Goal: Task Accomplishment & Management: Use online tool/utility

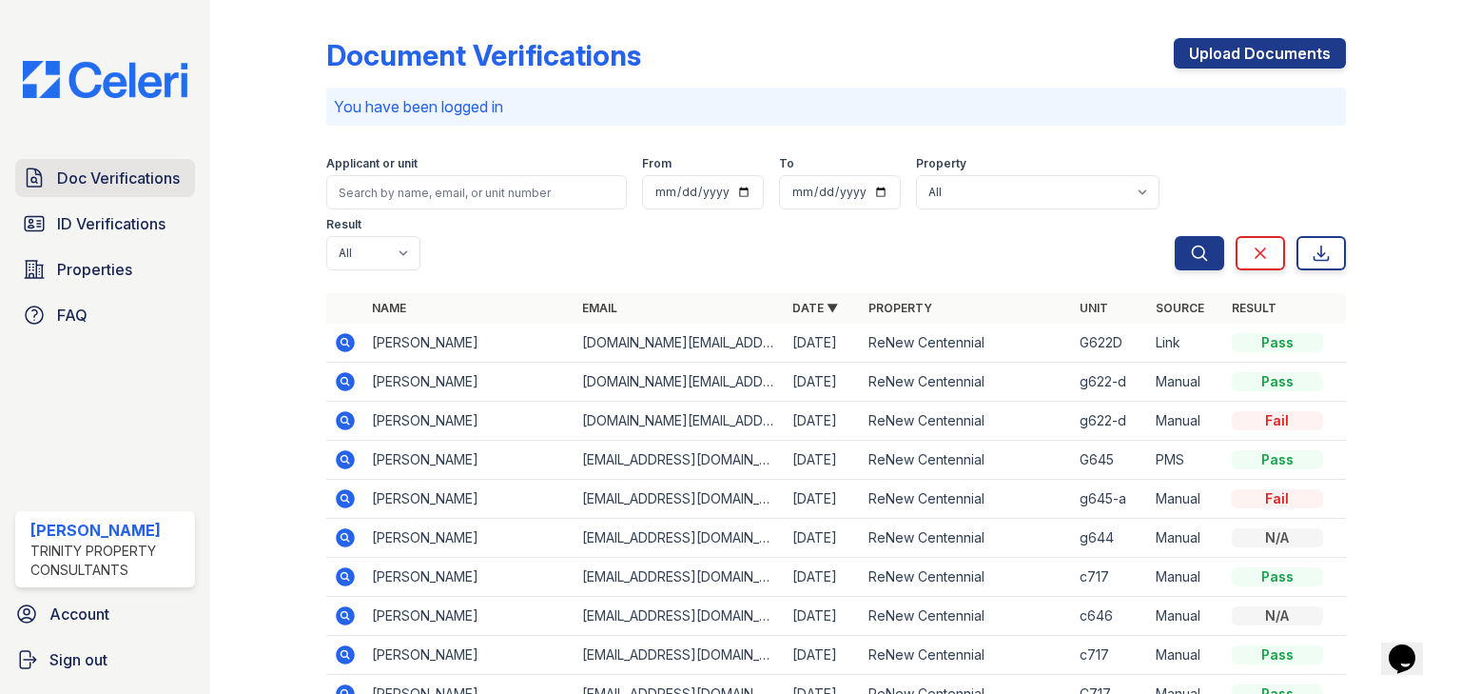
drag, startPoint x: 108, startPoint y: 191, endPoint x: 124, endPoint y: 206, distance: 20.9
click at [109, 191] on link "Doc Verifications" at bounding box center [105, 178] width 180 height 38
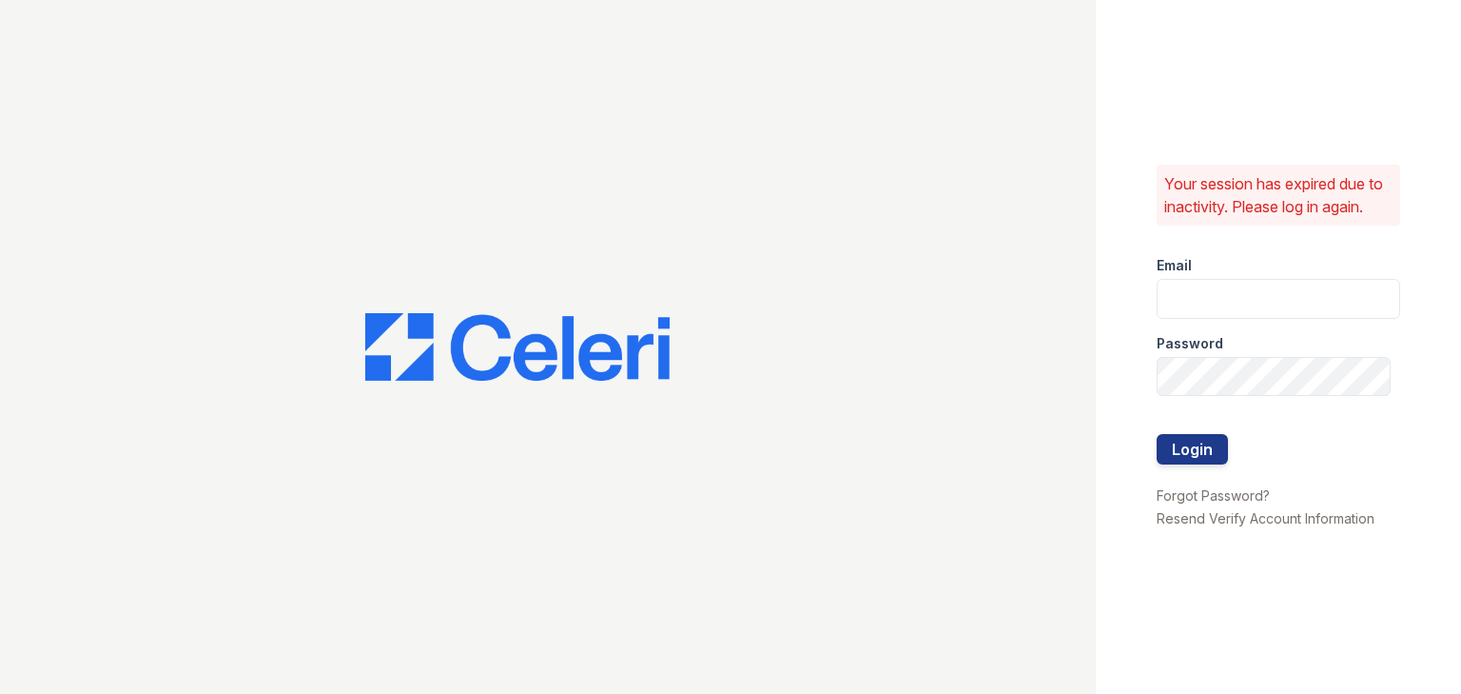
type input "ycarpenter@trinity-pm.com"
click at [1214, 450] on button "Login" at bounding box center [1192, 449] width 71 height 30
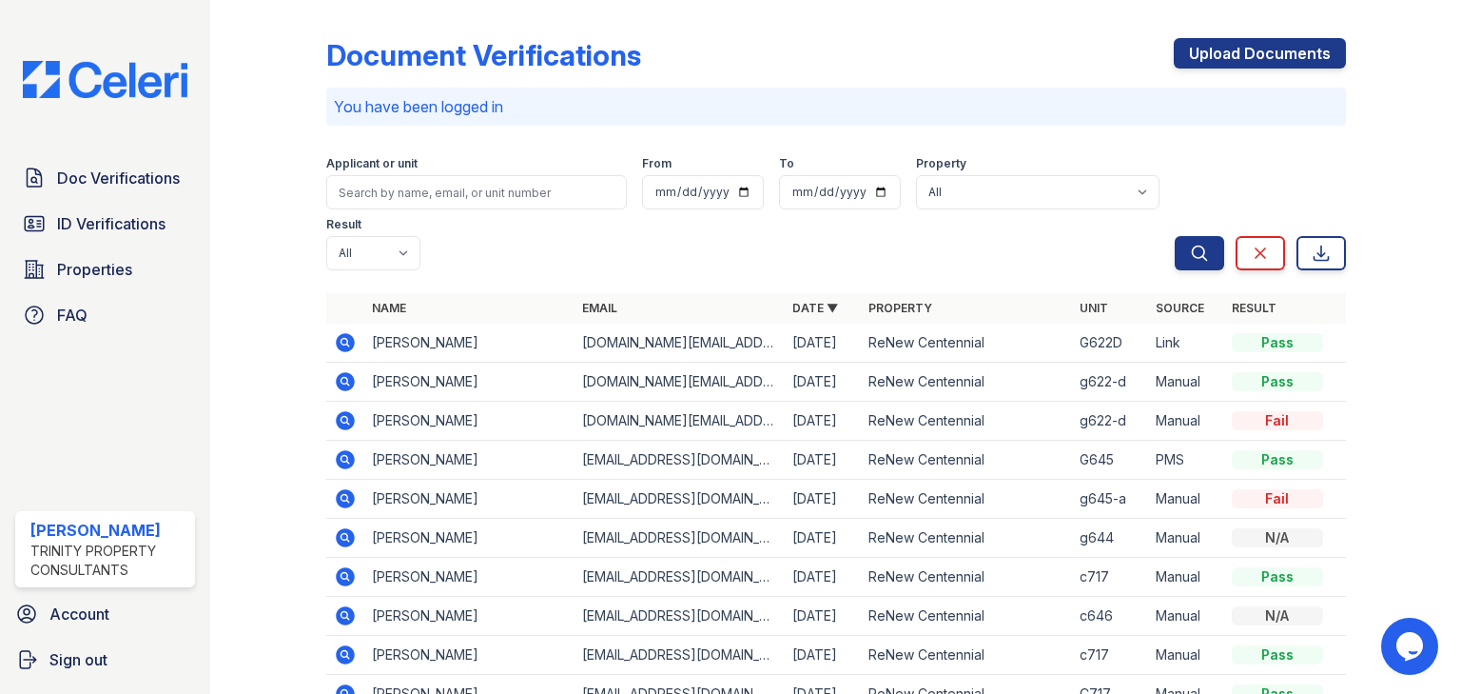
click at [99, 184] on span "Doc Verifications" at bounding box center [118, 177] width 123 height 23
